Goal: Transaction & Acquisition: Download file/media

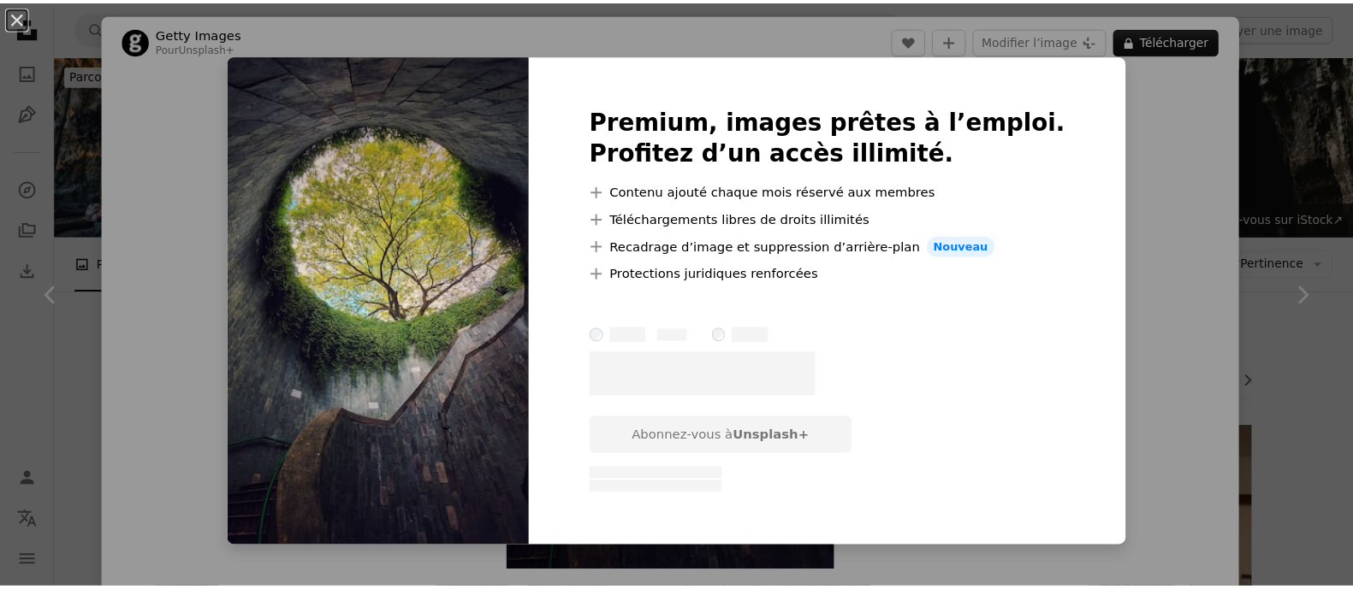
scroll to position [6416, 0]
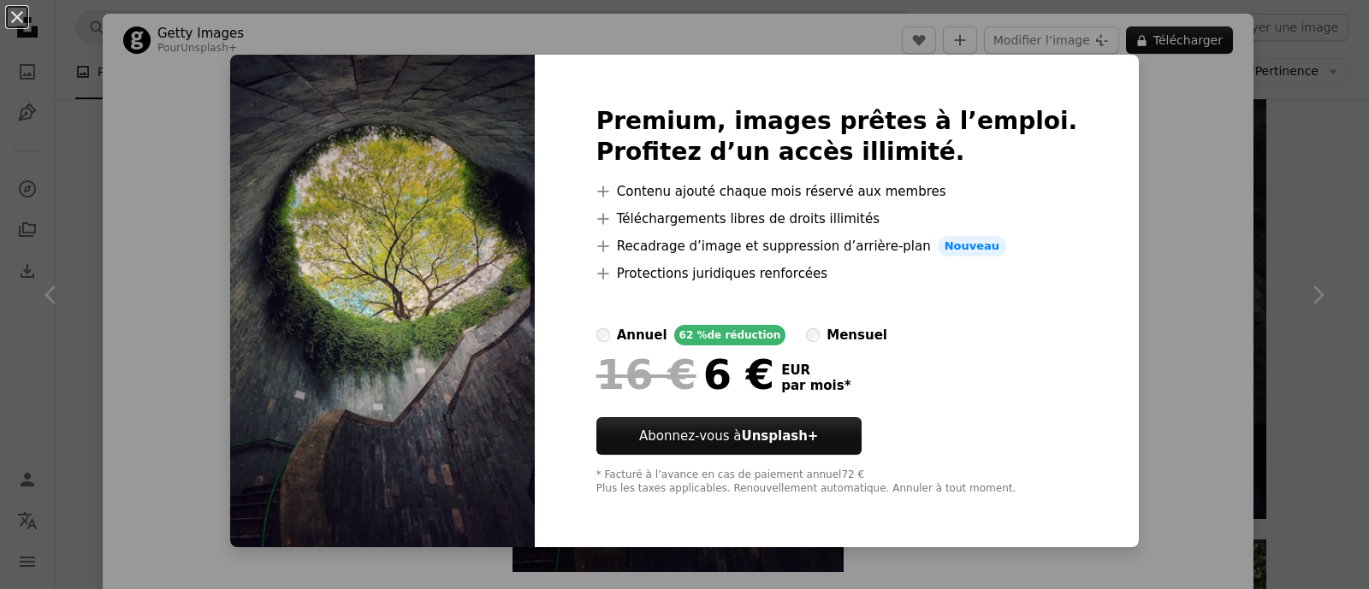
click at [1281, 210] on div "An X shape Premium, images prêtes à l’emploi. Profitez d’un accès illimité. A p…" at bounding box center [684, 294] width 1369 height 589
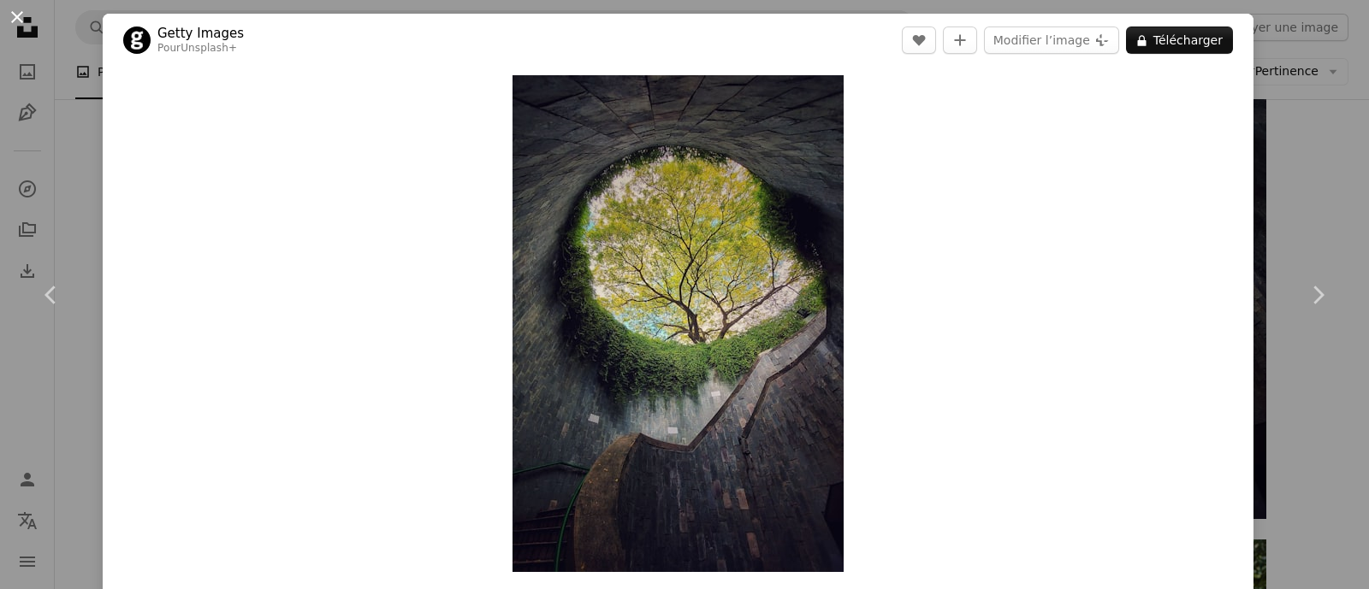
click at [13, 13] on button "An X shape" at bounding box center [17, 17] width 21 height 21
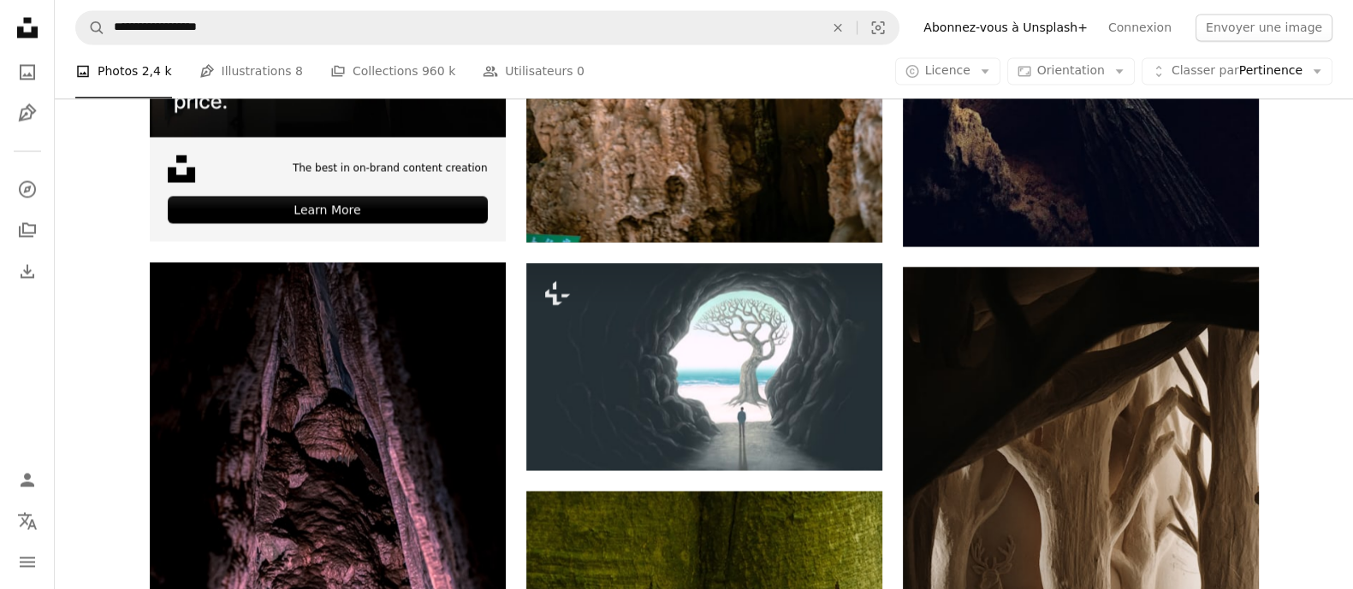
scroll to position [4171, 0]
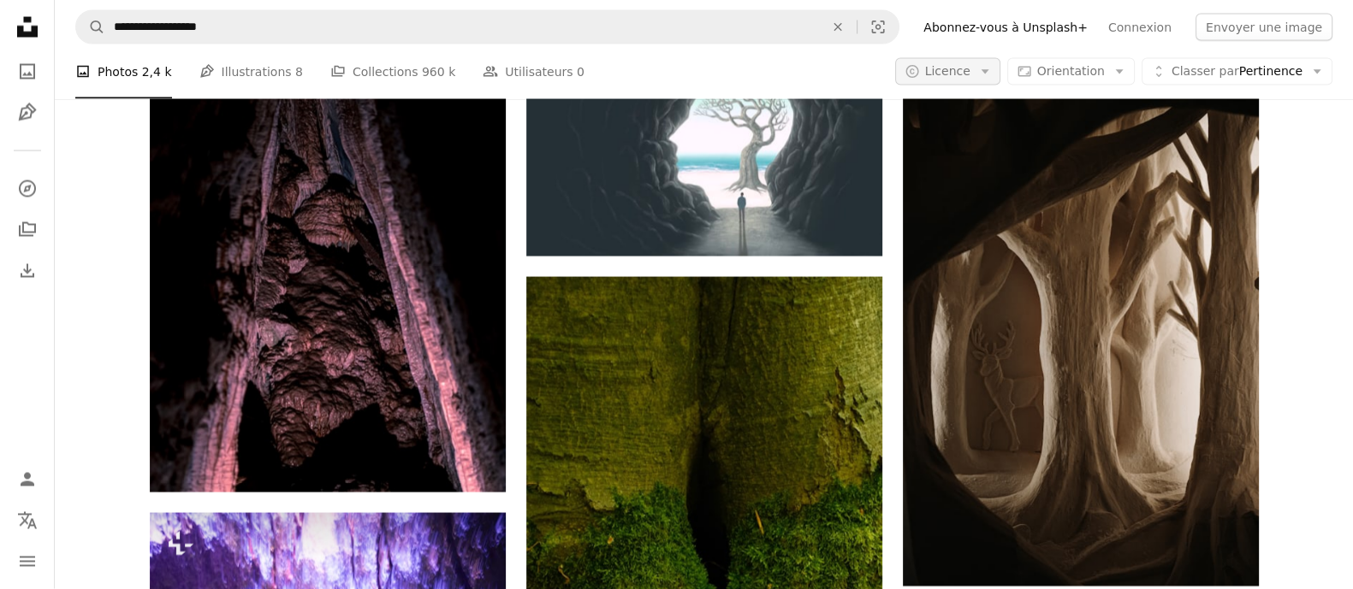
click at [970, 72] on span "Licence" at bounding box center [947, 71] width 45 height 14
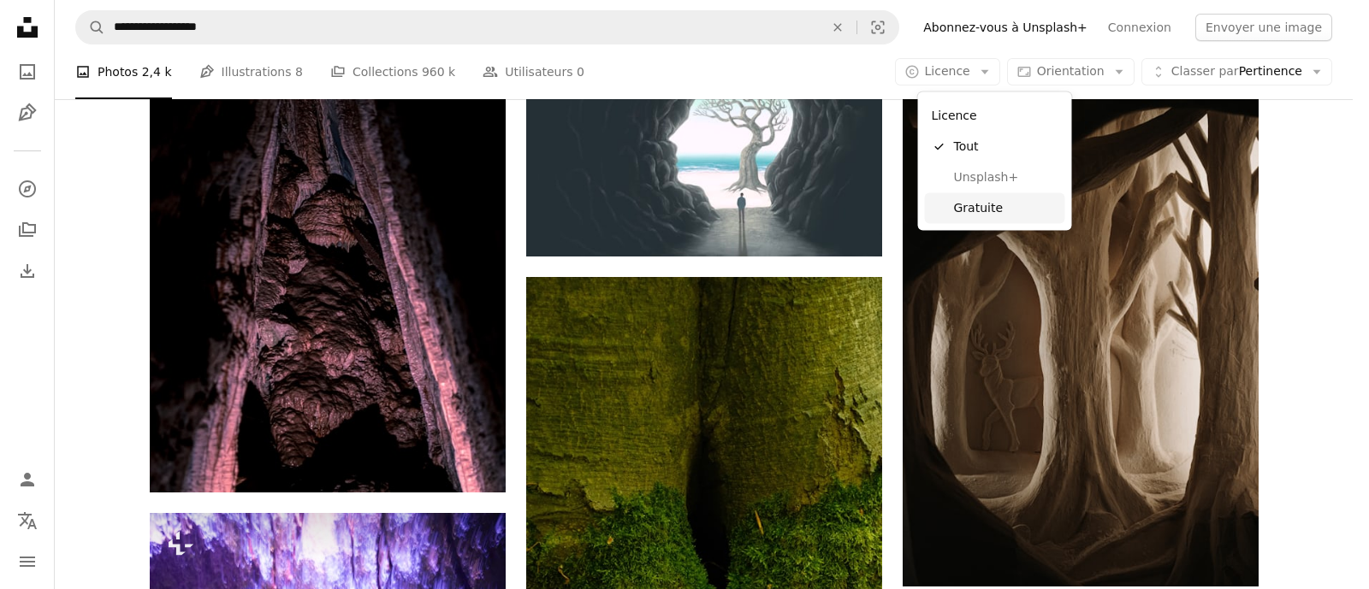
click at [975, 207] on span "Gratuite" at bounding box center [1006, 207] width 104 height 17
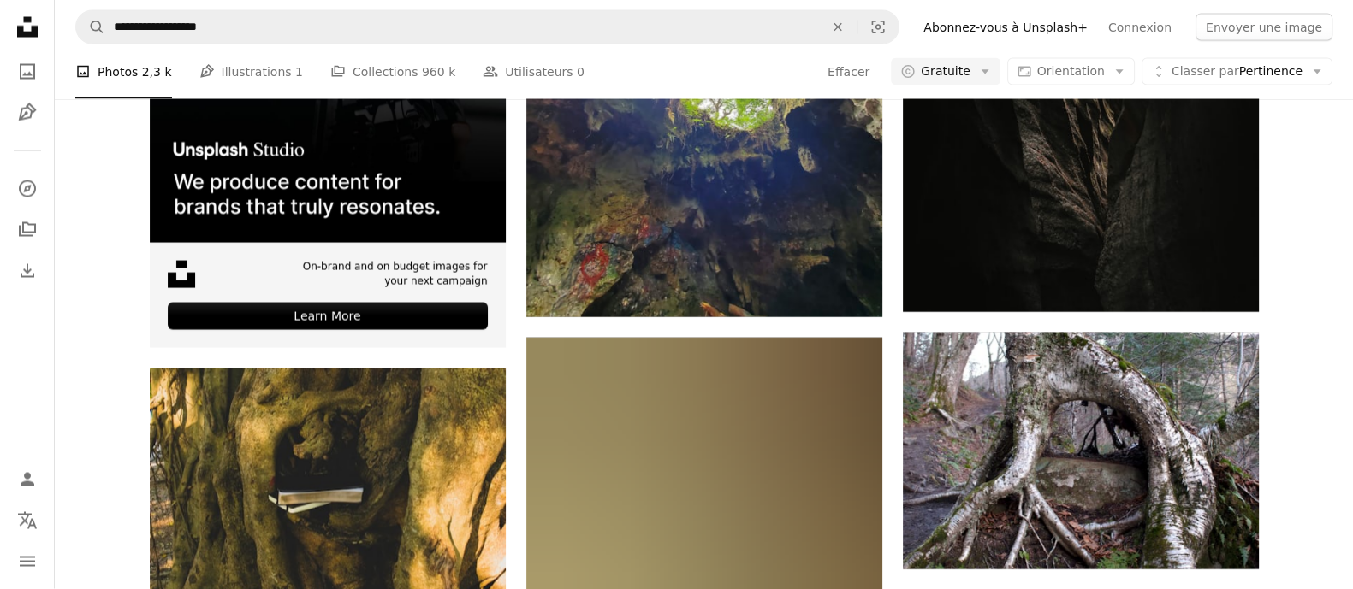
scroll to position [3957, 0]
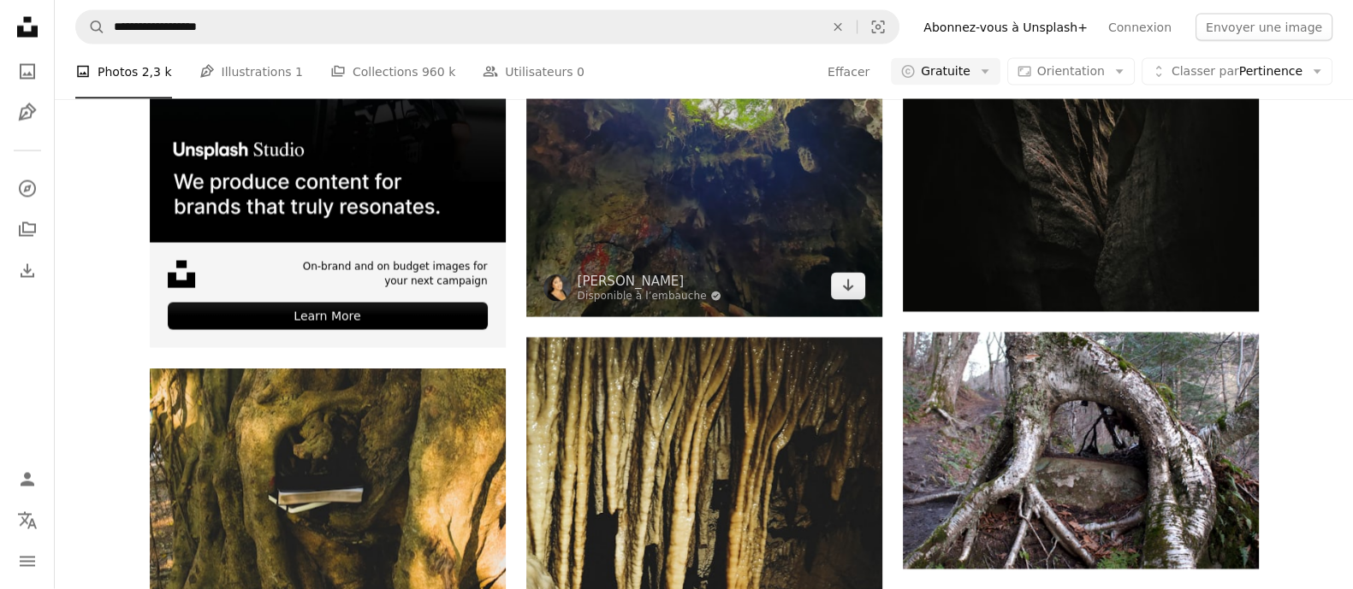
click at [754, 317] on img at bounding box center [704, 80] width 356 height 475
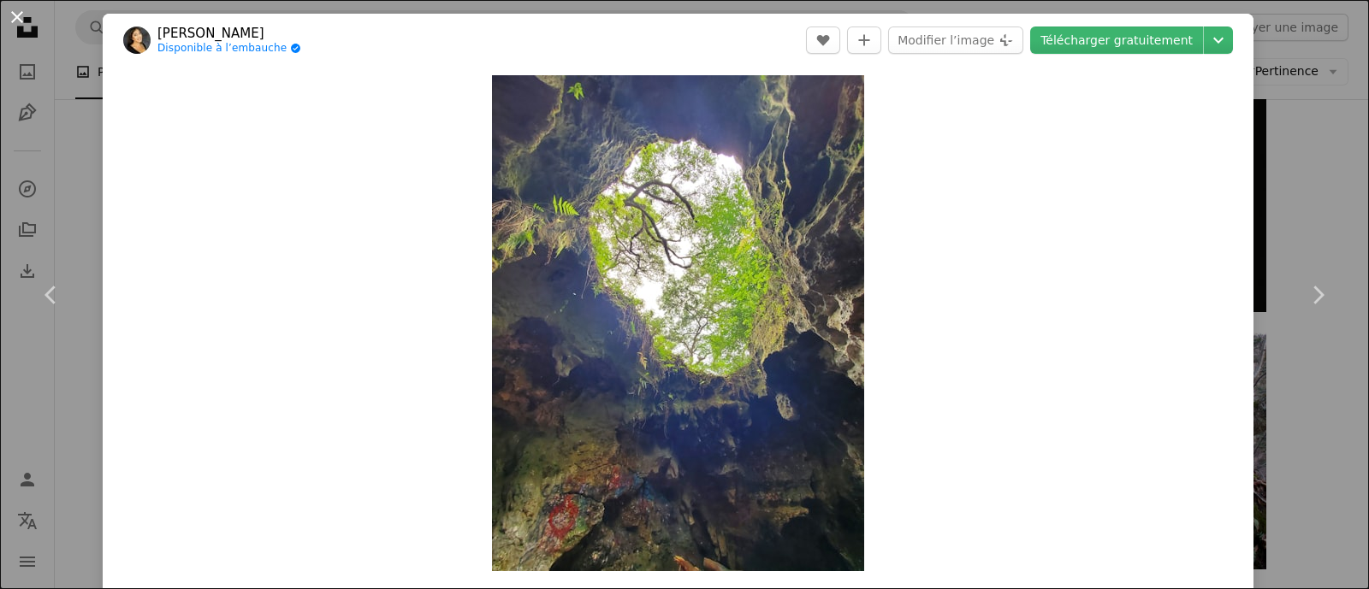
click at [11, 10] on button "An X shape" at bounding box center [17, 17] width 21 height 21
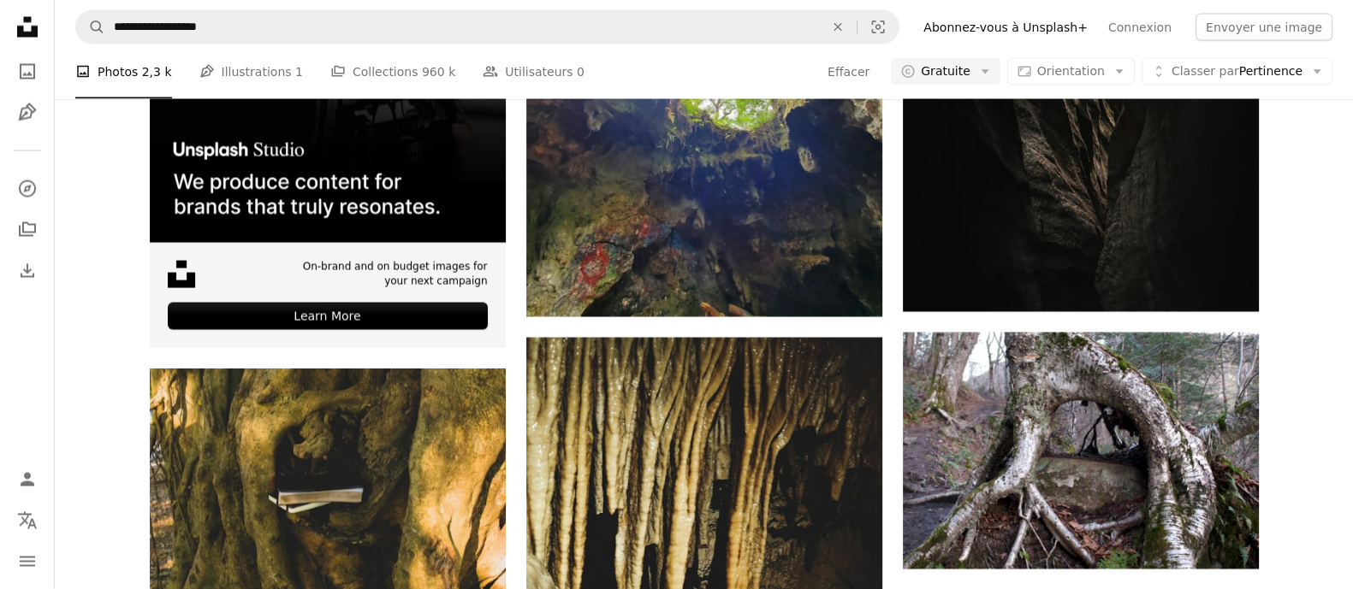
scroll to position [17646, 0]
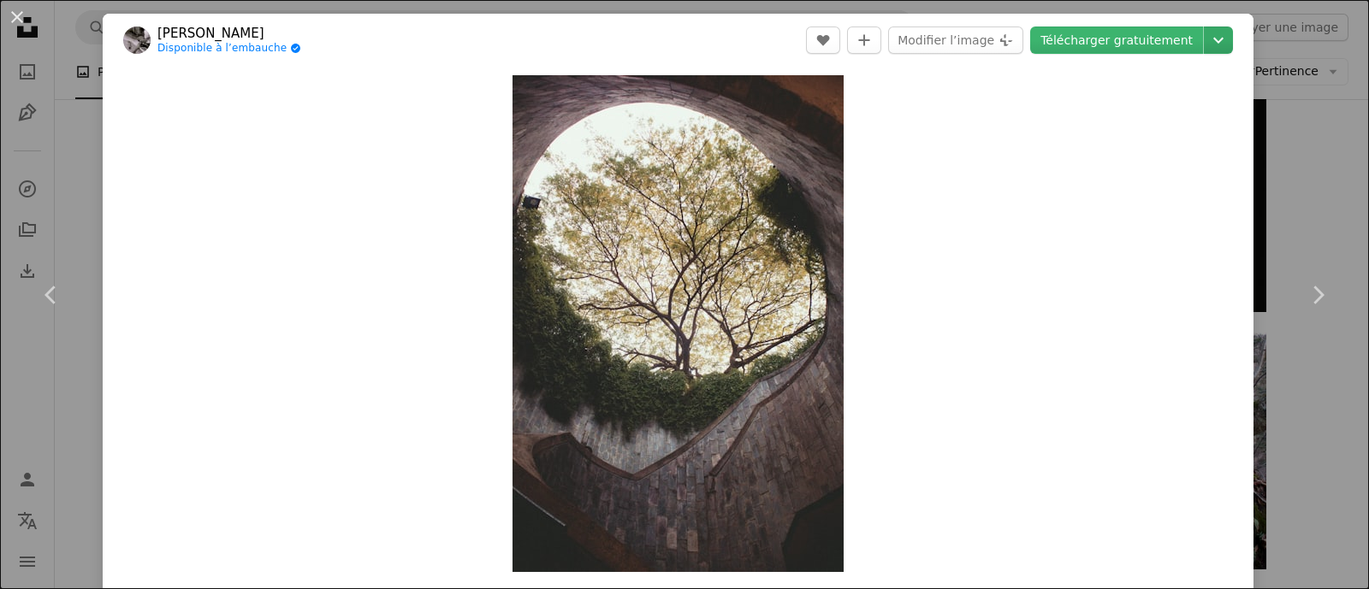
click at [1205, 35] on icon "Chevron down" at bounding box center [1218, 40] width 27 height 21
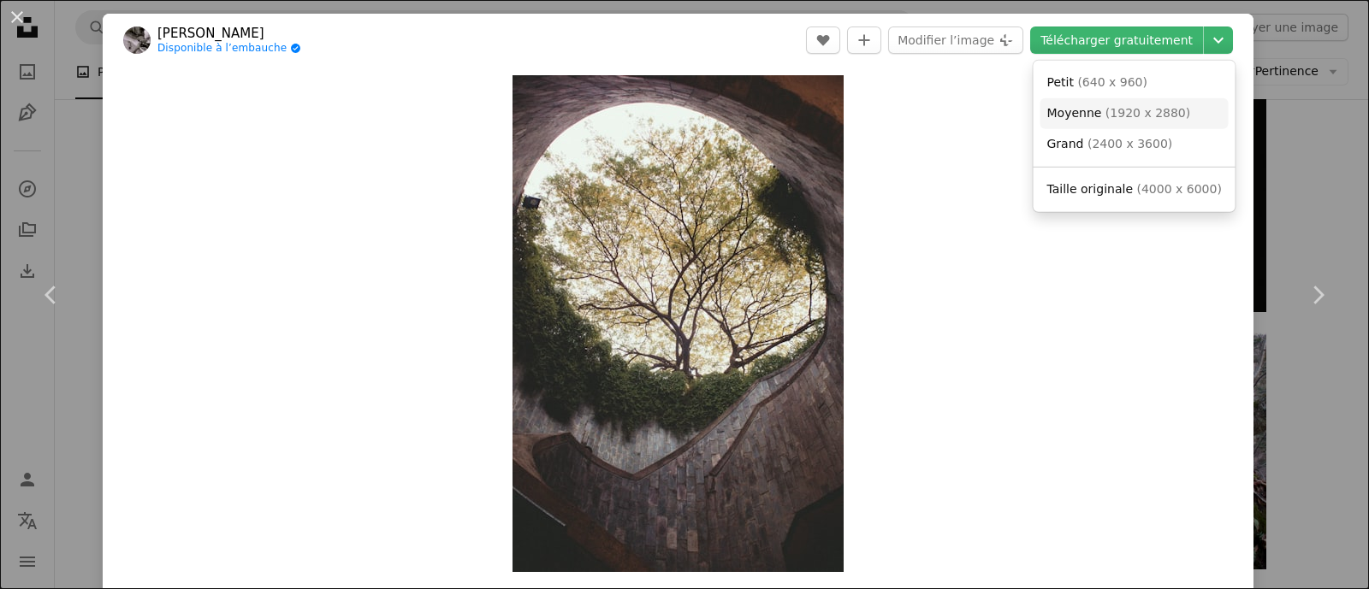
click at [1060, 107] on span "Moyenne" at bounding box center [1074, 113] width 55 height 14
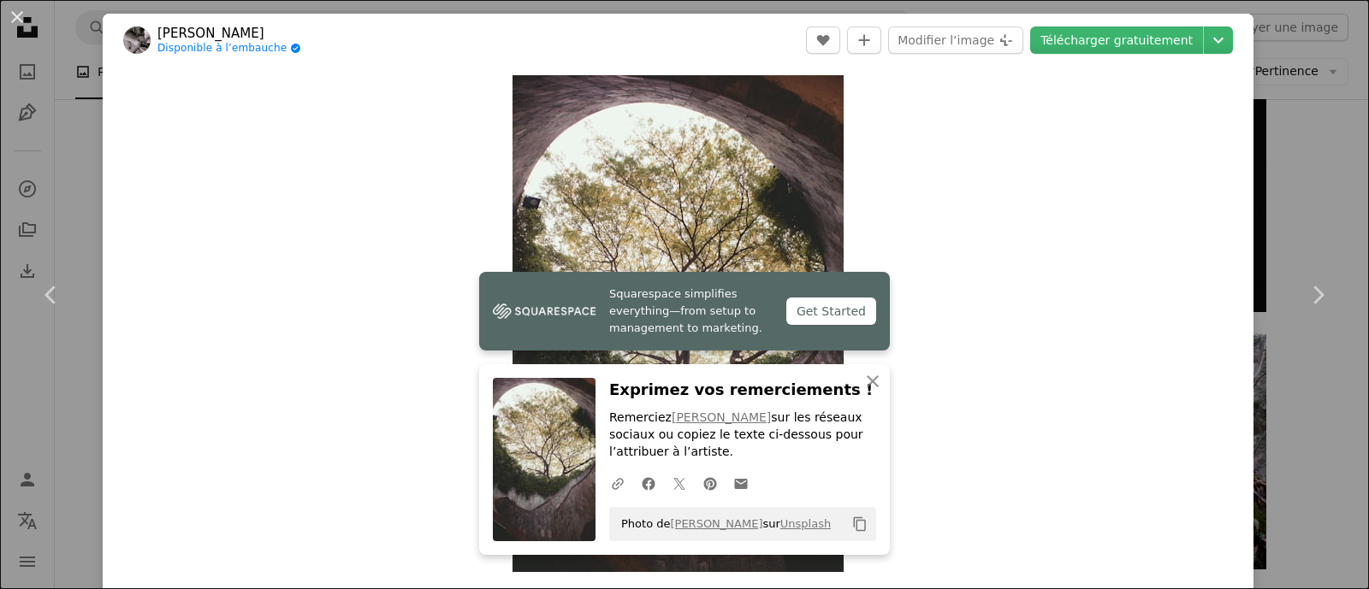
click at [21, 18] on button "An X shape" at bounding box center [17, 17] width 21 height 21
